Goal: Go to known website: Go to known website

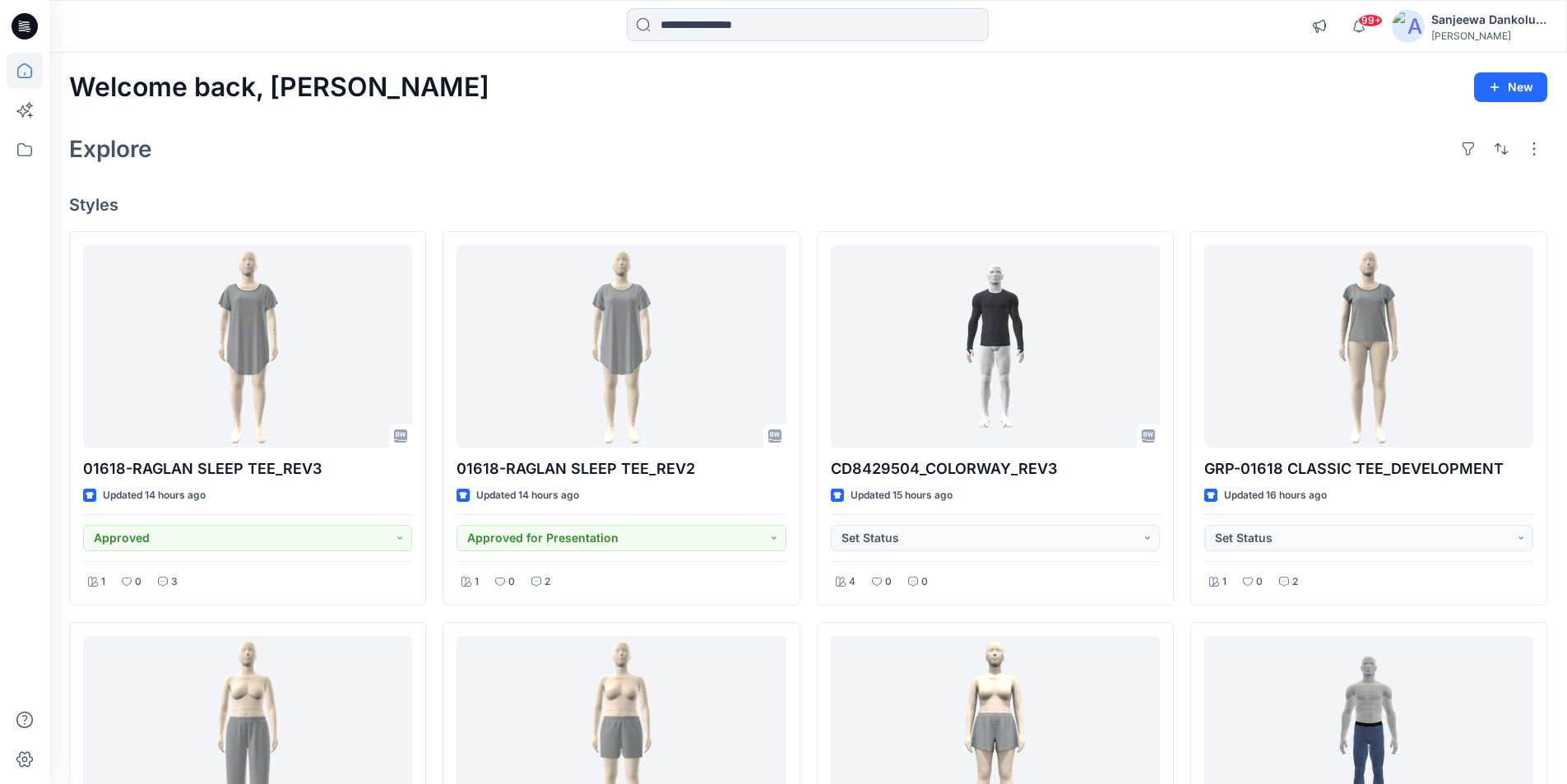
click at [29, 26] on icon at bounding box center [25, 26] width 26 height 26
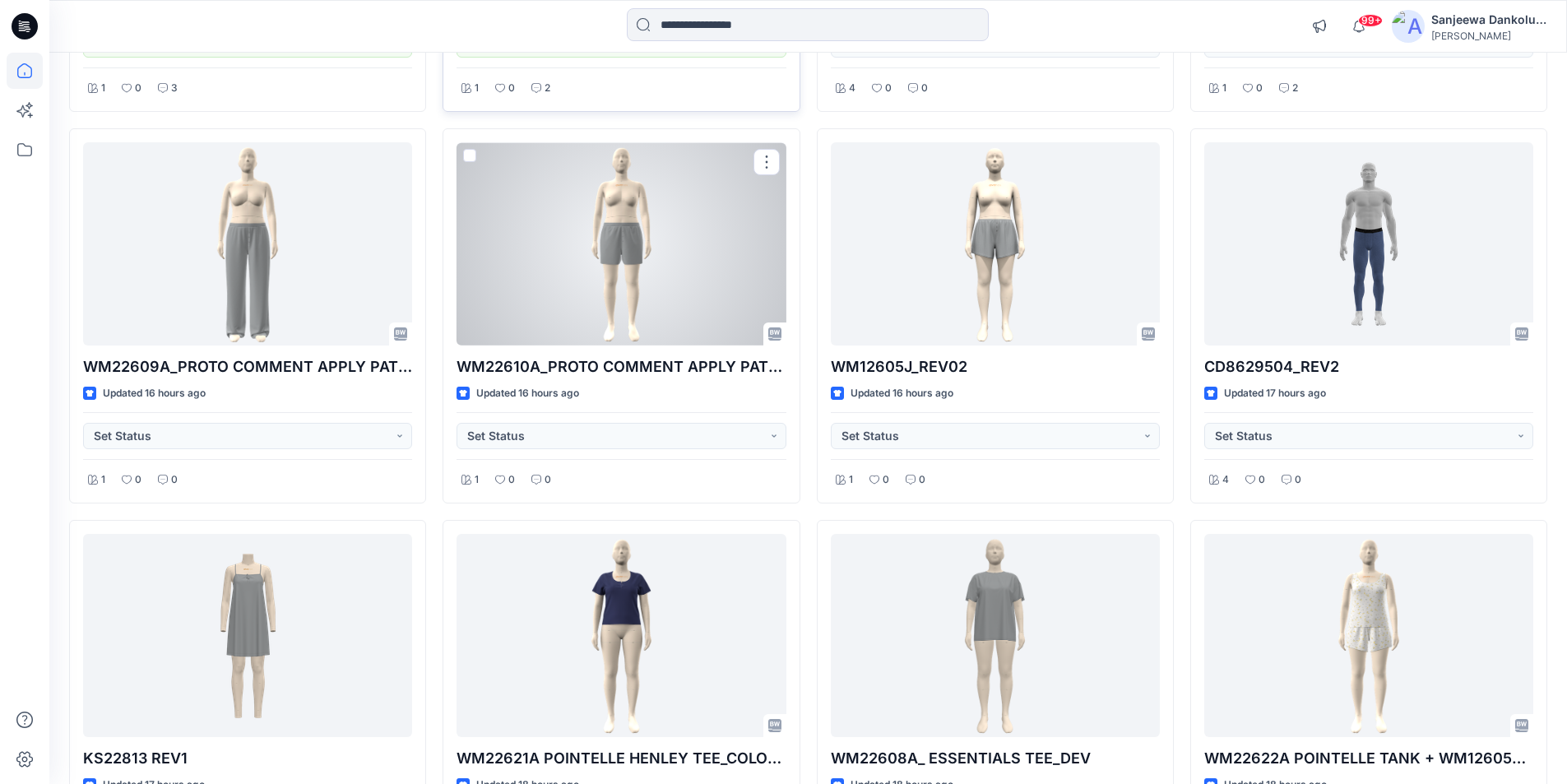
scroll to position [658, 0]
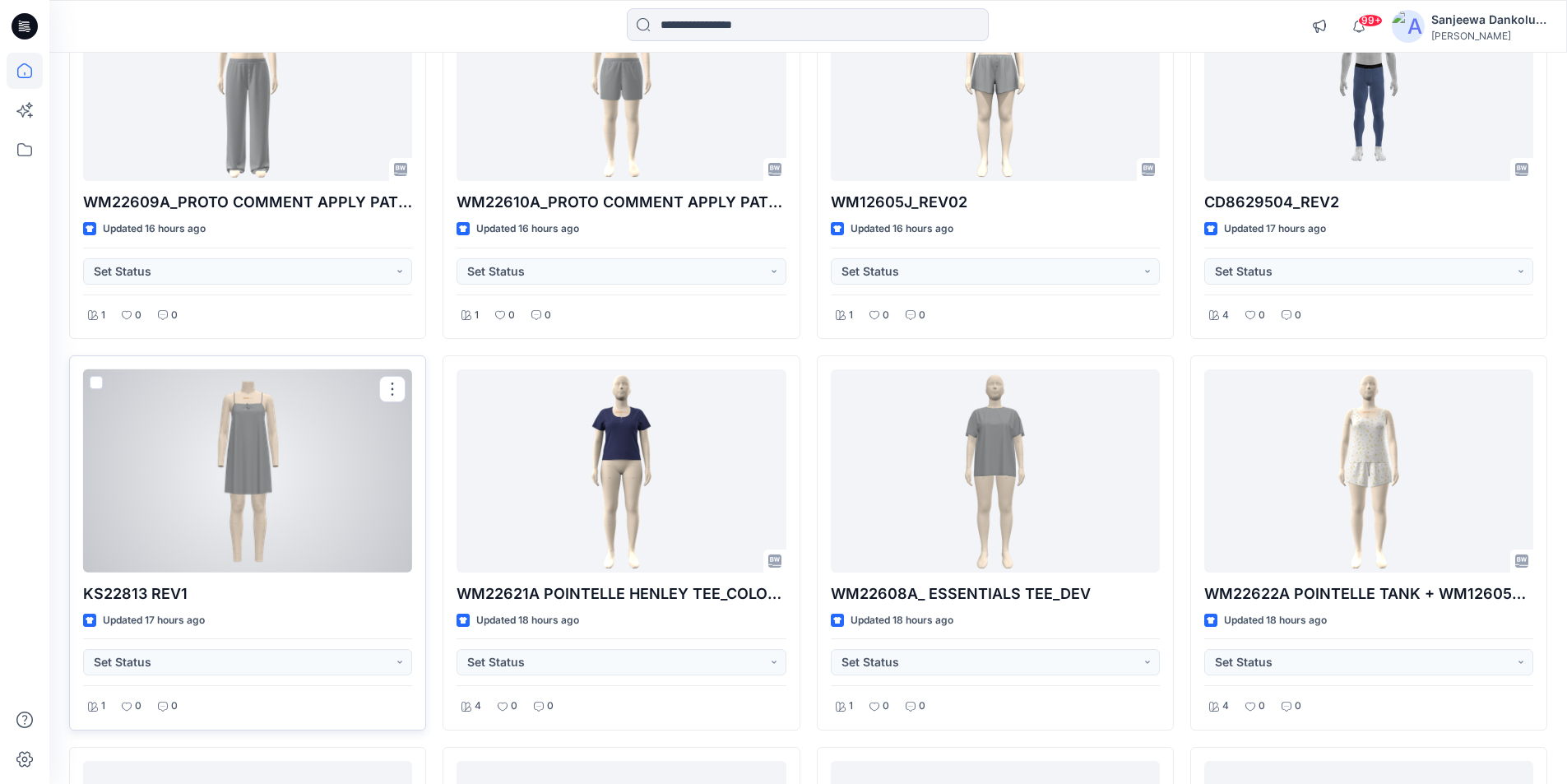
click at [275, 542] on div at bounding box center [247, 470] width 329 height 203
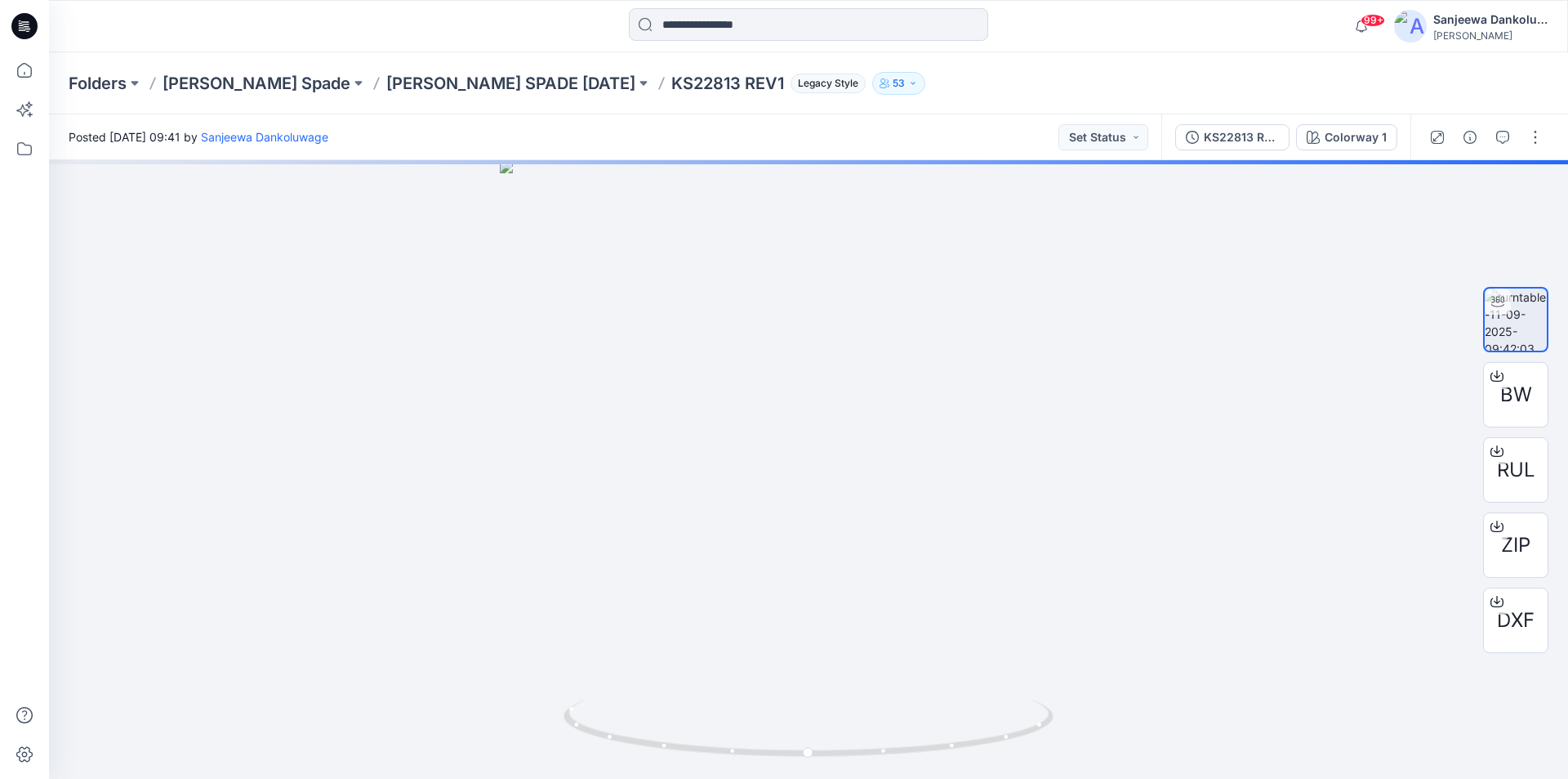
click at [29, 23] on icon at bounding box center [24, 25] width 26 height 26
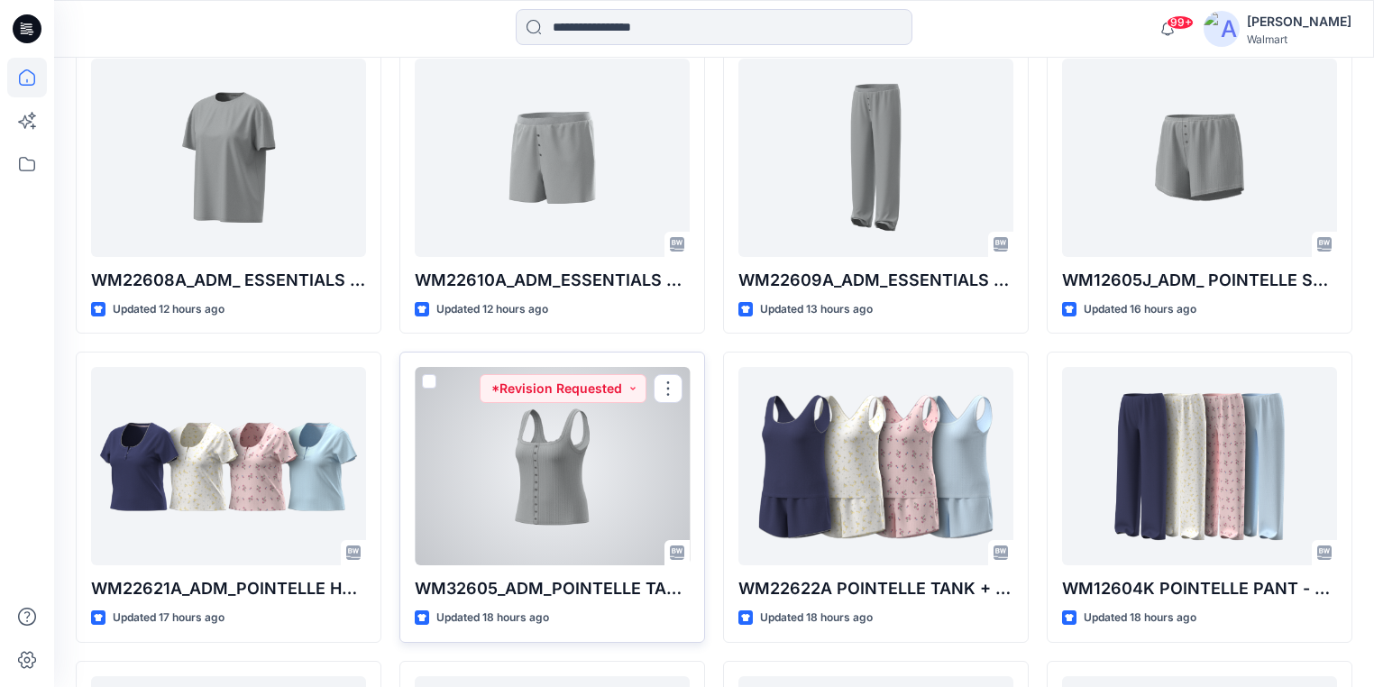
scroll to position [415, 0]
